Goal: Find specific page/section: Find specific page/section

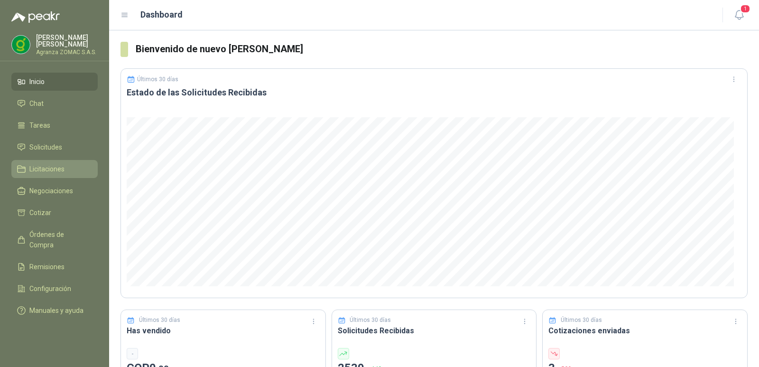
click at [57, 166] on span "Licitaciones" at bounding box center [46, 169] width 35 height 10
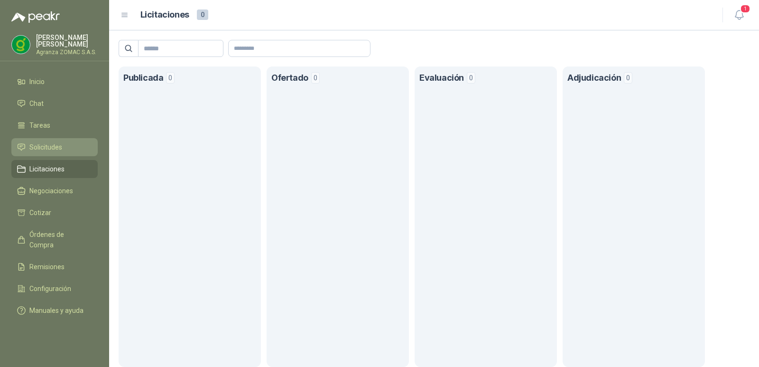
click at [57, 145] on span "Solicitudes" at bounding box center [45, 147] width 33 height 10
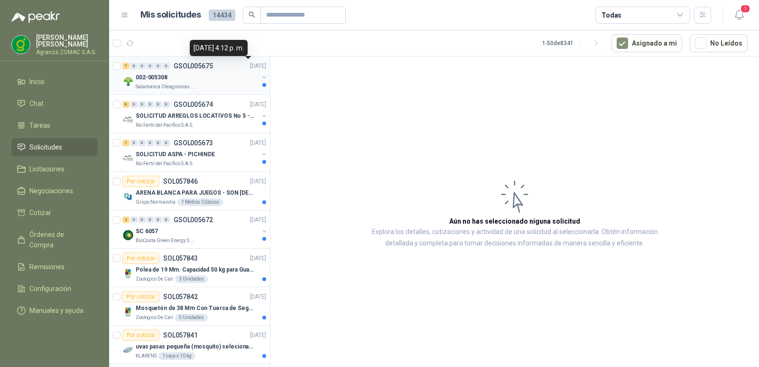
click at [228, 74] on div "002-005308" at bounding box center [197, 77] width 123 height 11
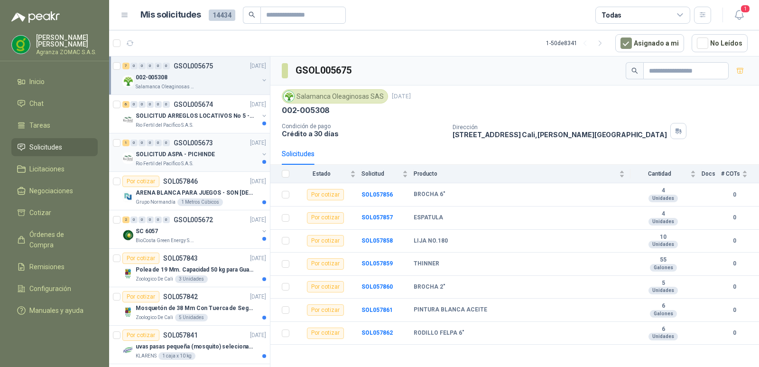
click at [187, 154] on p "SOLICITUD ASPA - PICHINDE" at bounding box center [175, 154] width 79 height 9
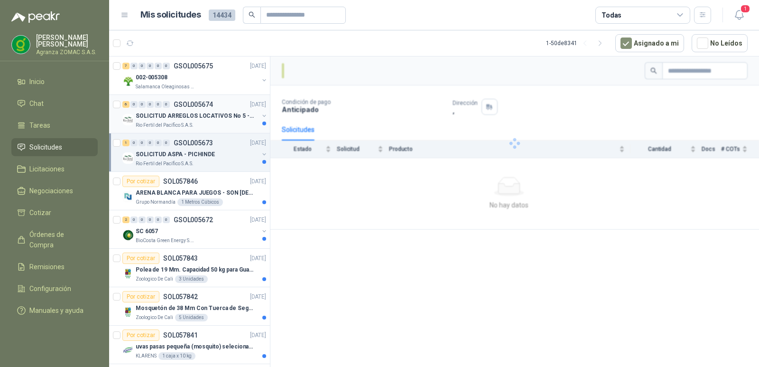
click at [197, 117] on p "SOLICITUD ARREGLOS LOCATIVOS No 5 - PICHINDE" at bounding box center [195, 116] width 118 height 9
